Goal: Task Accomplishment & Management: Manage account settings

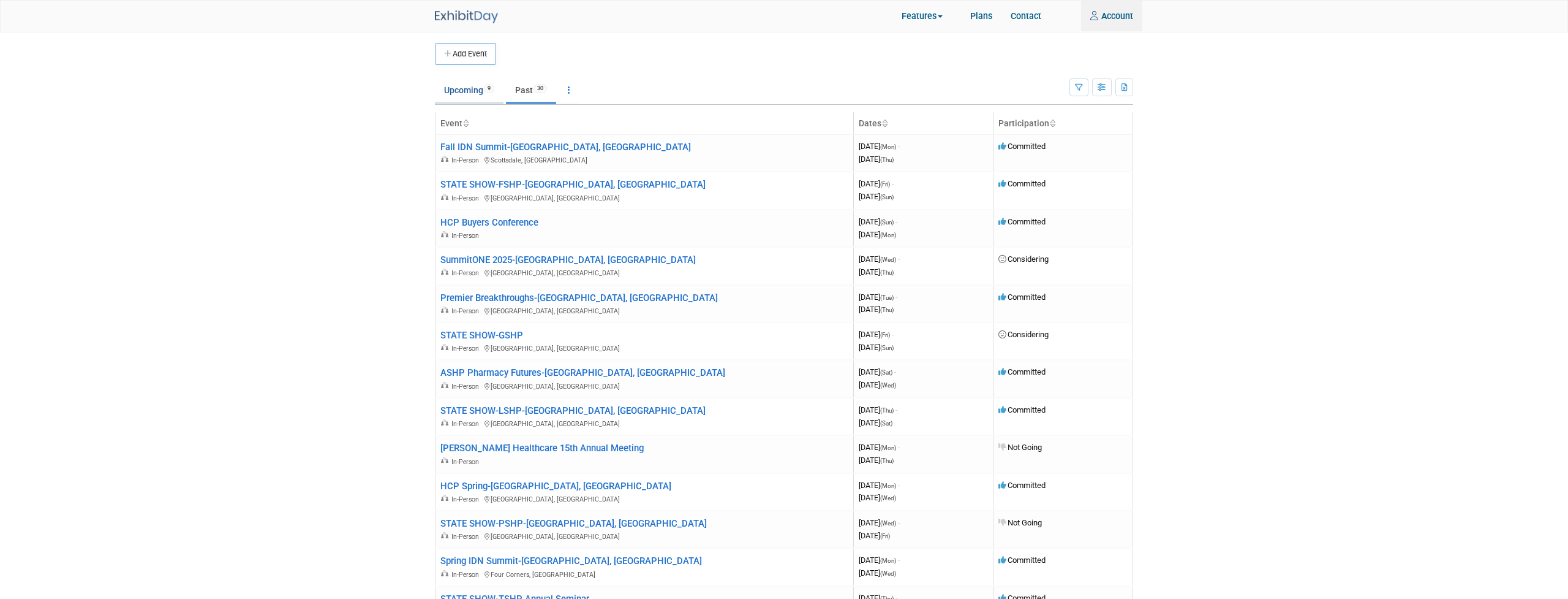
click at [461, 88] on link "Upcoming 9" at bounding box center [469, 90] width 69 height 24
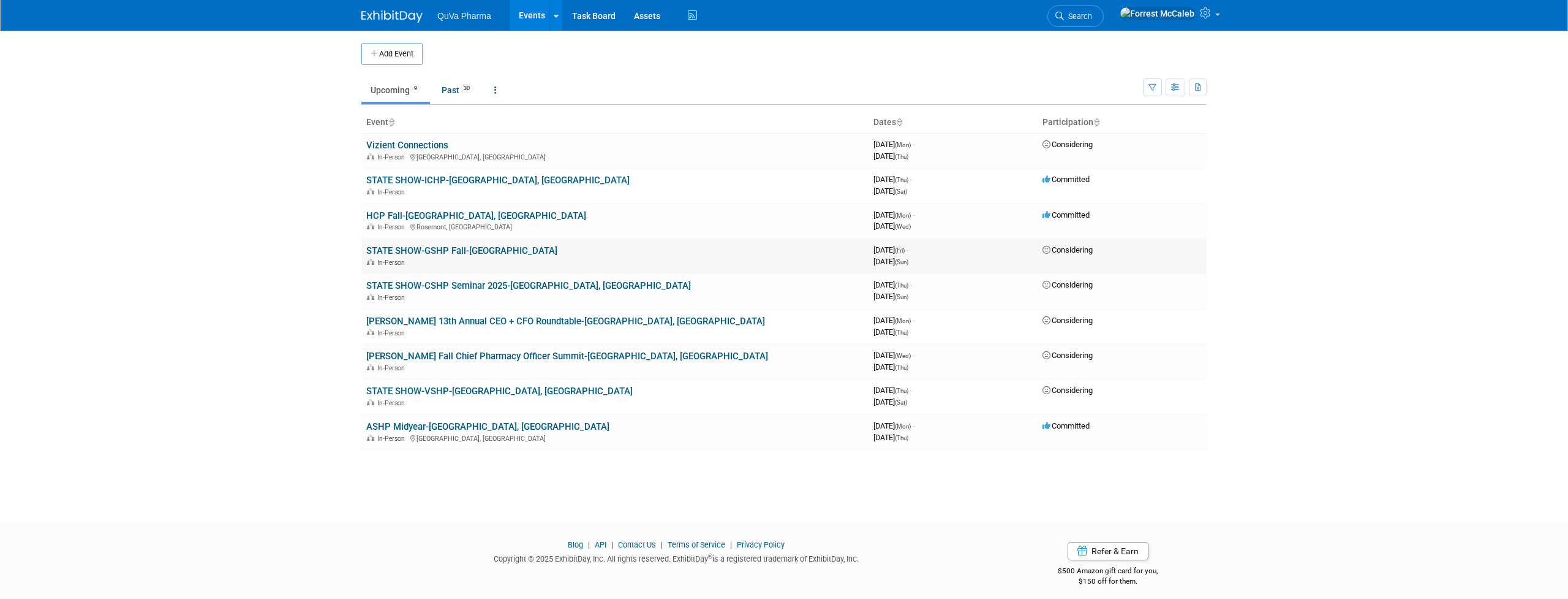
click at [472, 248] on link "STATE SHOW-GSHP Fall-[GEOGRAPHIC_DATA]" at bounding box center [462, 251] width 191 height 11
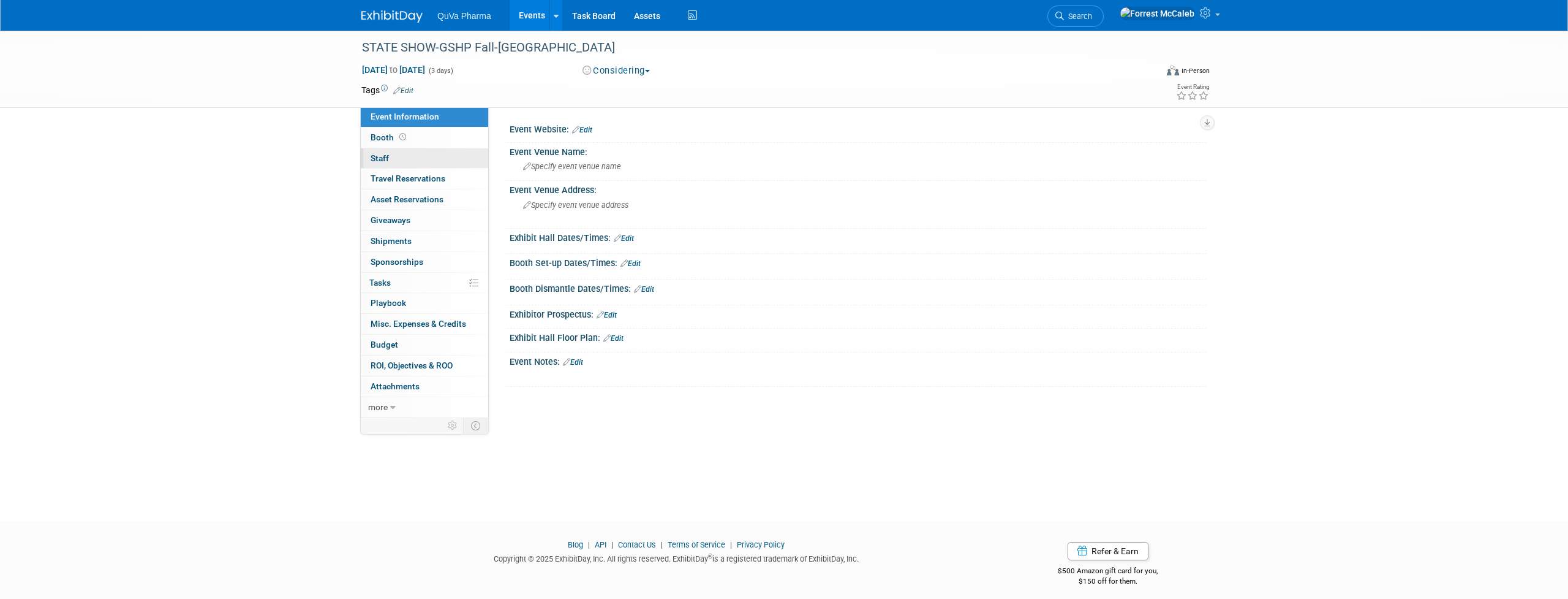
click at [379, 153] on span "Staff 0" at bounding box center [379, 158] width 18 height 9
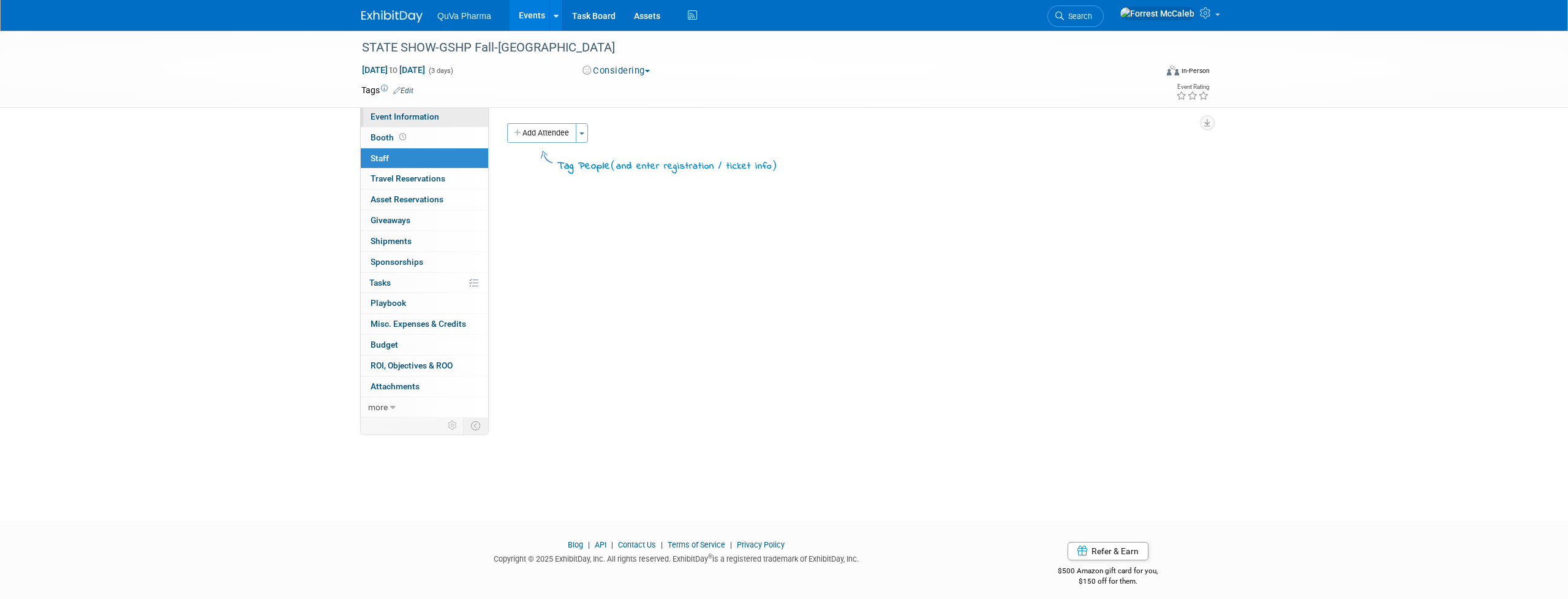
click at [391, 117] on span "Event Information" at bounding box center [405, 116] width 69 height 9
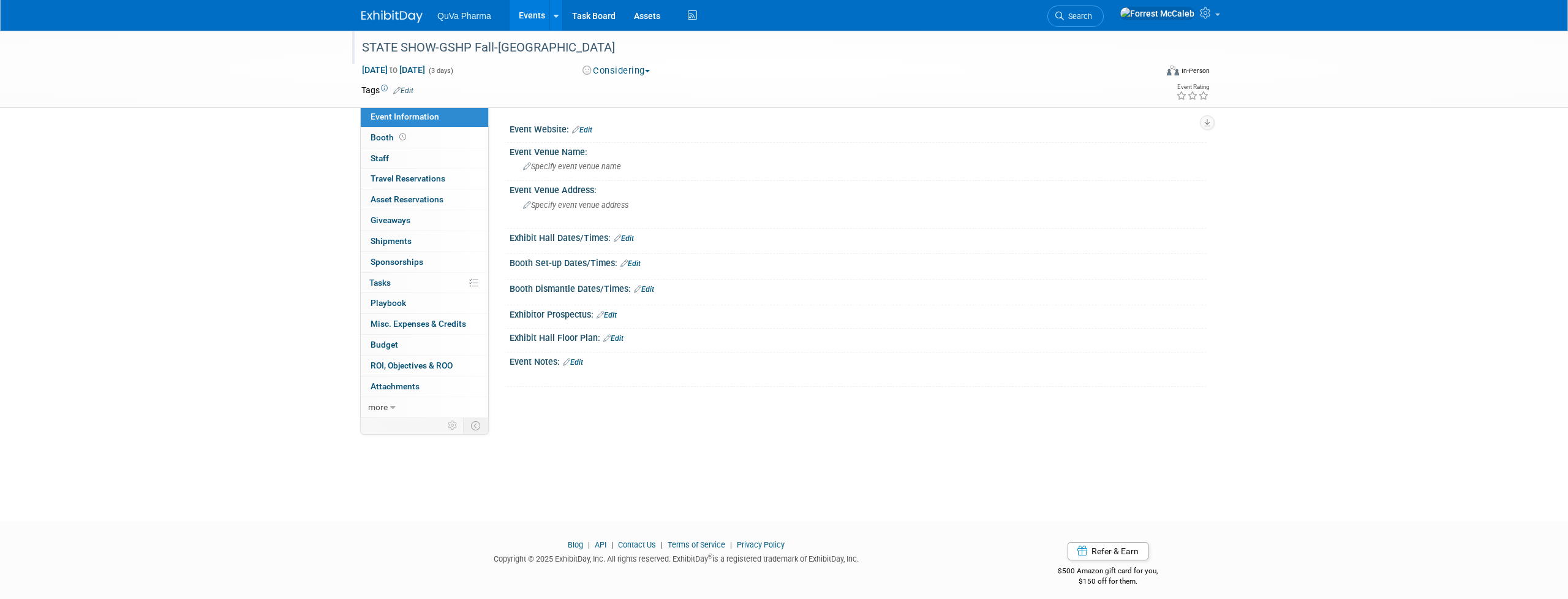
drag, startPoint x: 362, startPoint y: 46, endPoint x: 648, endPoint y: 44, distance: 286.0
click at [648, 44] on div "STATE SHOW-GSHP Fall-[GEOGRAPHIC_DATA]" at bounding box center [747, 47] width 779 height 22
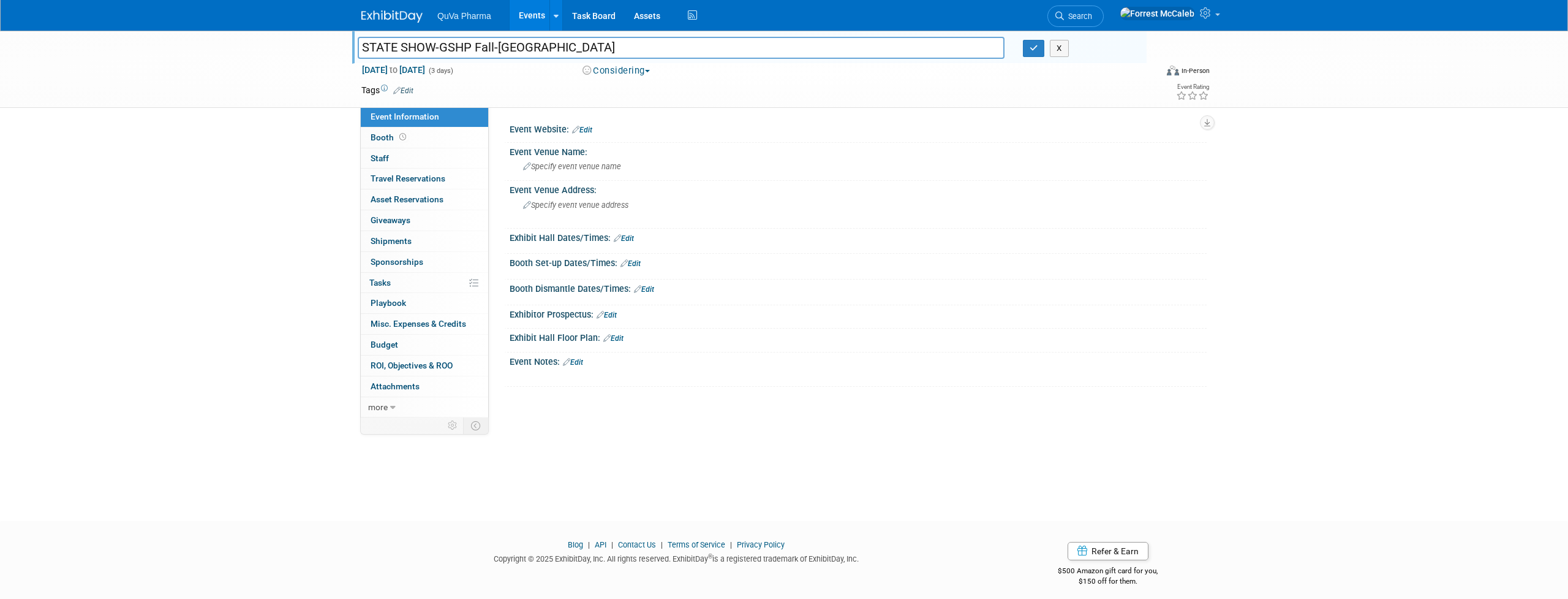
drag, startPoint x: 644, startPoint y: 46, endPoint x: 339, endPoint y: 44, distance: 305.0
click at [339, 44] on div "STATE SHOW-GSHP Fall-[GEOGRAPHIC_DATA] STATE SHOW-GSHP Fall-[GEOGRAPHIC_DATA] X…" at bounding box center [784, 69] width 1568 height 78
click at [460, 47] on input "STATE SHOW-GSHP Fall-[GEOGRAPHIC_DATA]" at bounding box center [681, 47] width 647 height 22
drag, startPoint x: 632, startPoint y: 48, endPoint x: 358, endPoint y: 50, distance: 274.0
click at [358, 50] on input "STATE SHOW-GSHP Fall-[GEOGRAPHIC_DATA]" at bounding box center [681, 47] width 647 height 22
